Goal: Browse casually

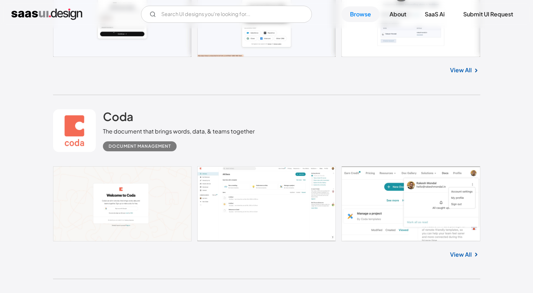
scroll to position [349, 0]
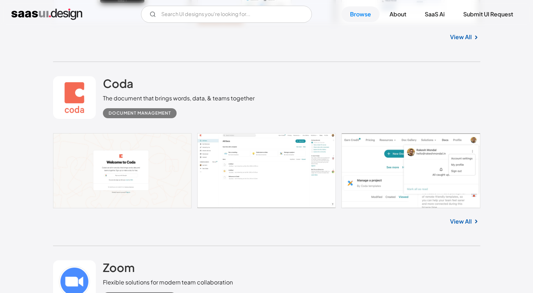
click at [467, 220] on link "View All" at bounding box center [461, 221] width 22 height 9
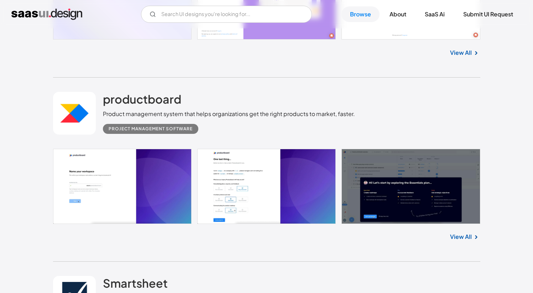
scroll to position [3720, 0]
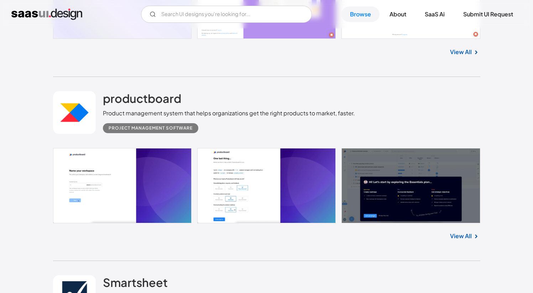
click at [459, 232] on link "View All" at bounding box center [461, 236] width 22 height 9
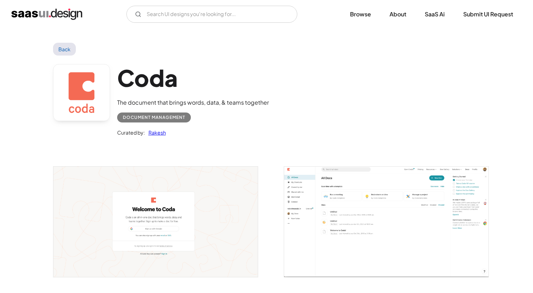
click at [148, 118] on div "Document Management" at bounding box center [154, 117] width 62 height 9
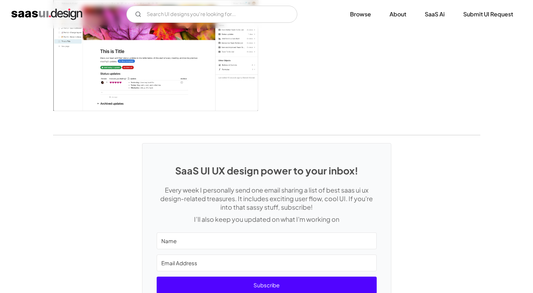
scroll to position [1789, 0]
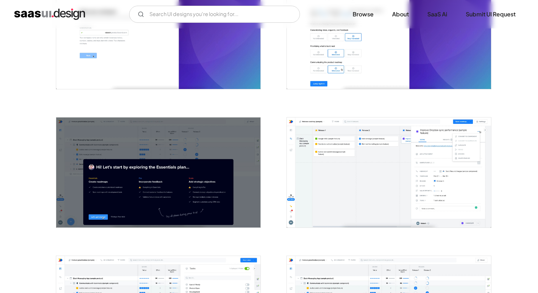
scroll to position [274, 0]
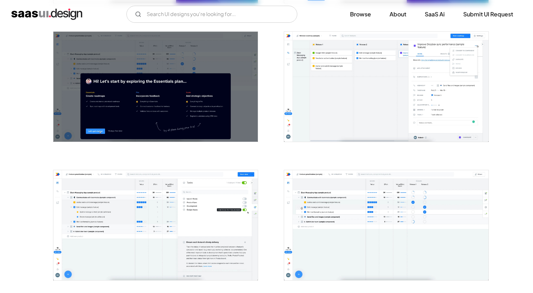
click at [444, 225] on img "open lightbox" at bounding box center [386, 225] width 204 height 110
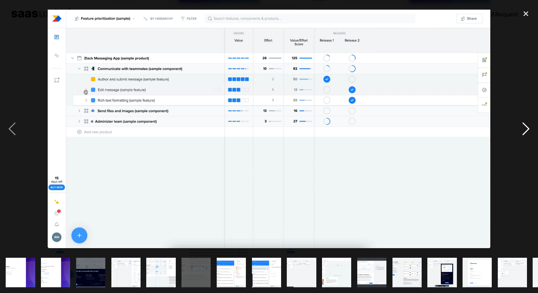
click at [525, 126] on div "next image" at bounding box center [526, 129] width 24 height 246
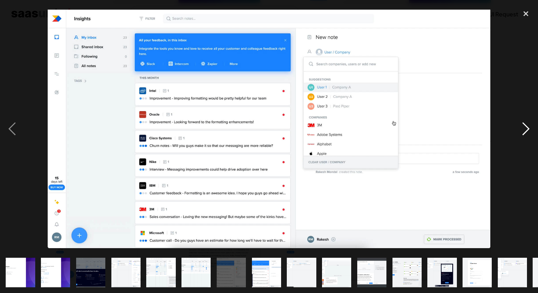
click at [525, 126] on div "next image" at bounding box center [526, 129] width 24 height 246
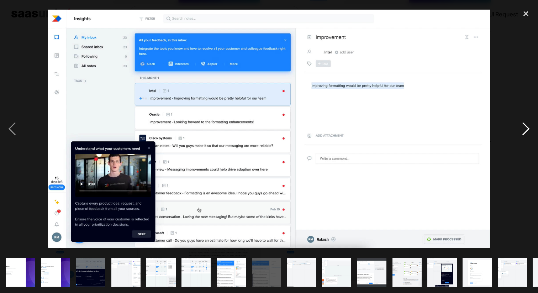
click at [525, 126] on div "next image" at bounding box center [526, 129] width 24 height 246
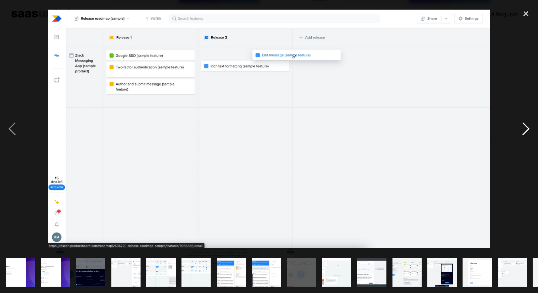
click at [525, 126] on div "next image" at bounding box center [526, 129] width 24 height 246
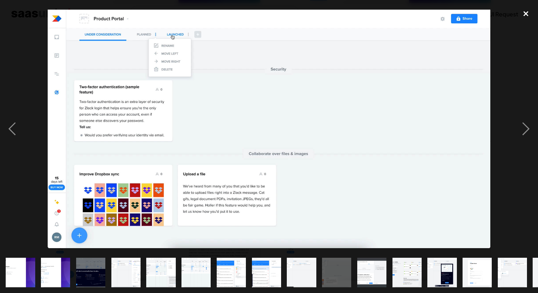
click at [527, 11] on div "close lightbox" at bounding box center [526, 14] width 24 height 16
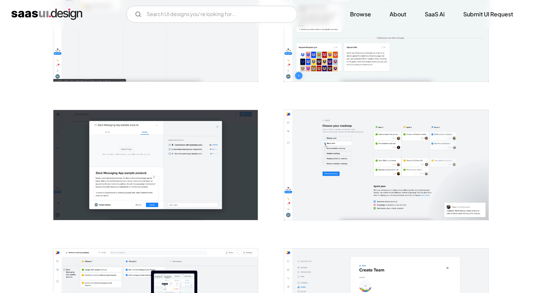
scroll to position [942, 0]
